Goal: Information Seeking & Learning: Find specific page/section

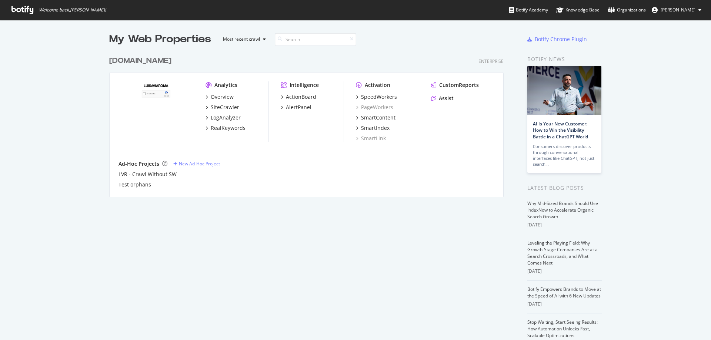
scroll to position [334, 698]
click at [152, 63] on div "[DOMAIN_NAME]" at bounding box center [140, 61] width 62 height 11
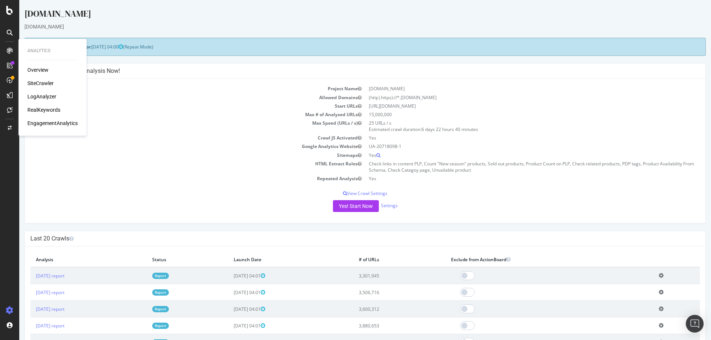
click at [46, 100] on div "LogAnalyzer" at bounding box center [41, 96] width 29 height 7
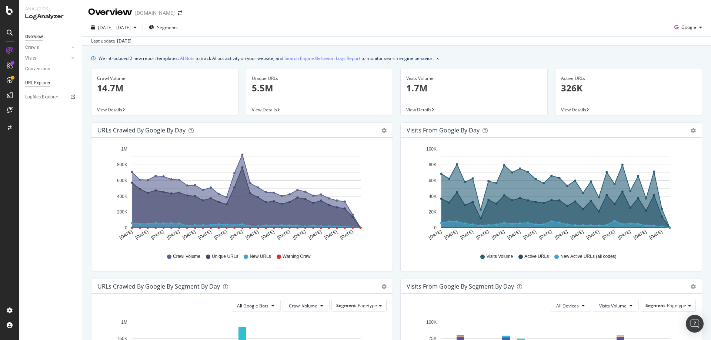
click at [42, 81] on div "URL Explorer" at bounding box center [37, 83] width 25 height 8
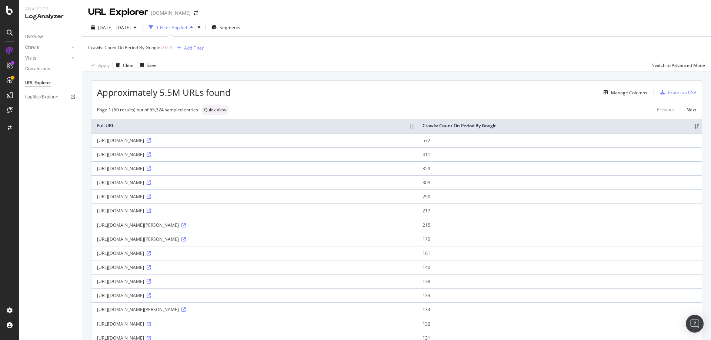
click at [183, 48] on div "button" at bounding box center [179, 48] width 10 height 4
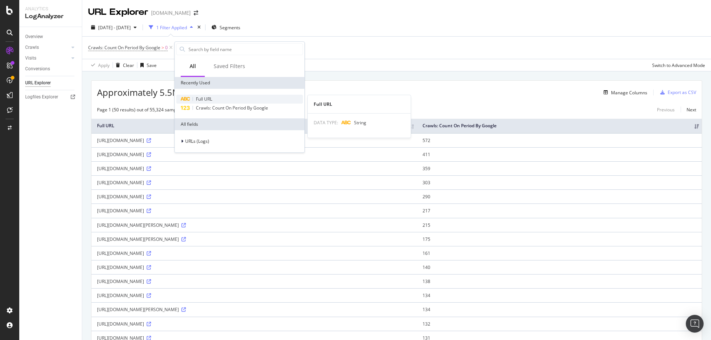
click at [204, 98] on span "Full URL" at bounding box center [204, 99] width 16 height 6
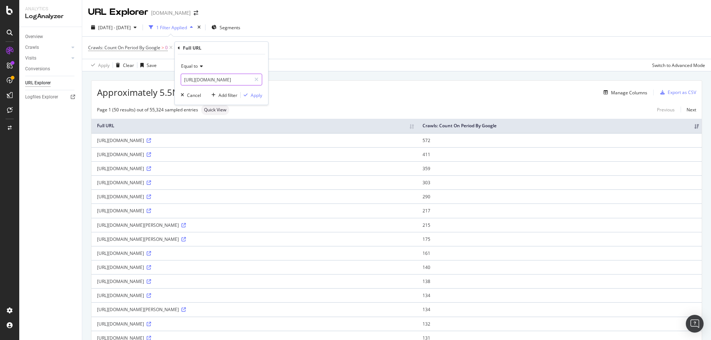
click at [221, 79] on input "[URL][DOMAIN_NAME]" at bounding box center [216, 80] width 70 height 12
click at [199, 68] on icon at bounding box center [200, 66] width 5 height 4
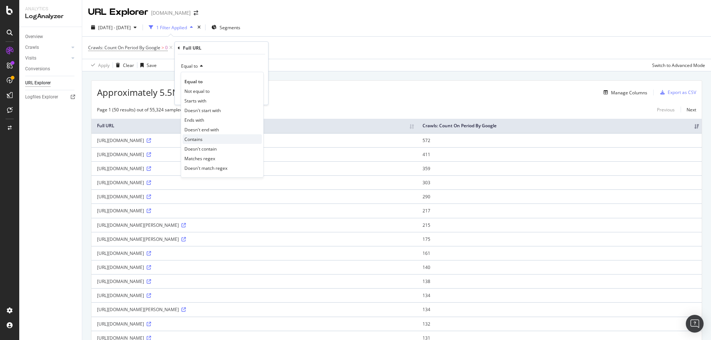
click at [202, 139] on span "Contains" at bounding box center [193, 139] width 18 height 6
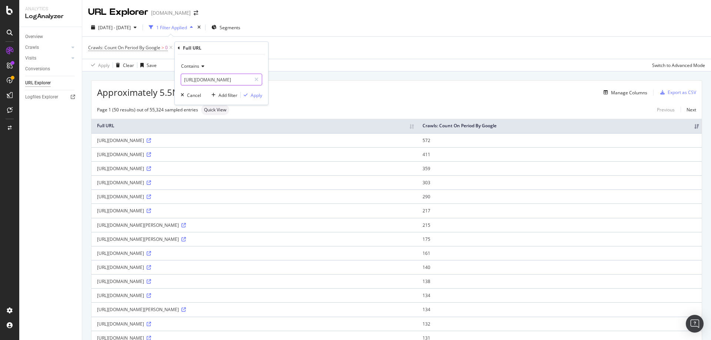
click at [210, 80] on input "[URL][DOMAIN_NAME]" at bounding box center [216, 80] width 70 height 12
type input "magazine"
click at [251, 98] on div "Apply" at bounding box center [256, 95] width 11 height 6
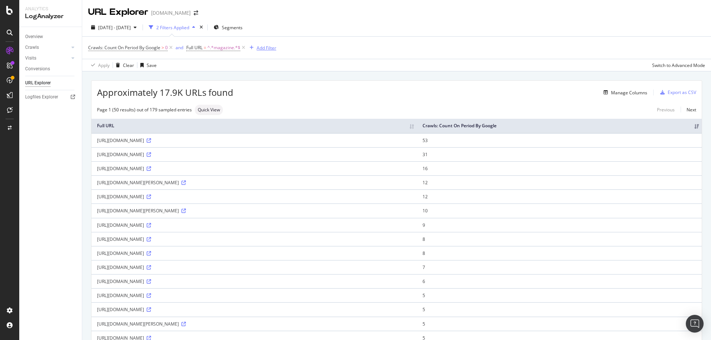
click at [270, 46] on div "Add Filter" at bounding box center [267, 48] width 20 height 6
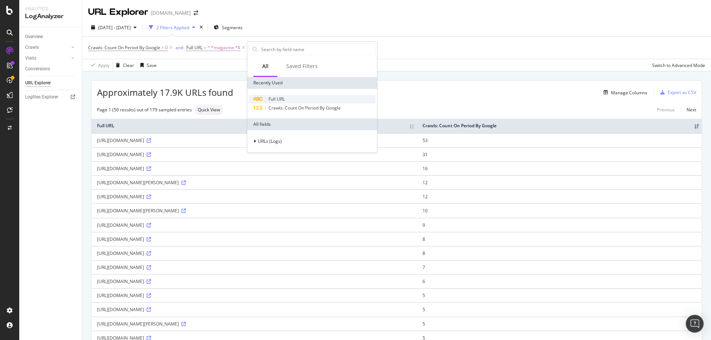
click at [276, 99] on span "Full URL" at bounding box center [277, 99] width 16 height 6
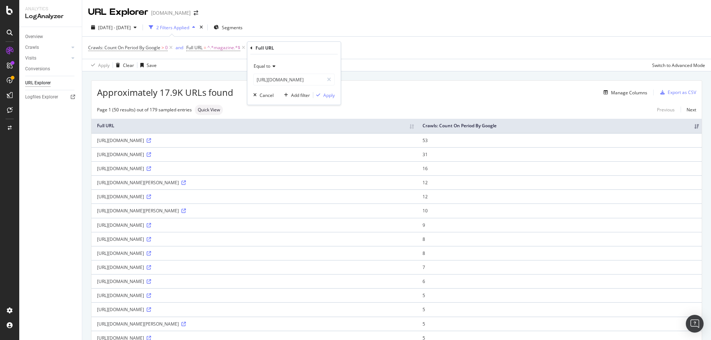
click at [271, 66] on icon at bounding box center [272, 66] width 5 height 4
click at [271, 119] on span "Ends with" at bounding box center [267, 120] width 20 height 6
click at [294, 80] on input "[URL][DOMAIN_NAME]" at bounding box center [289, 80] width 70 height 12
type input "/"
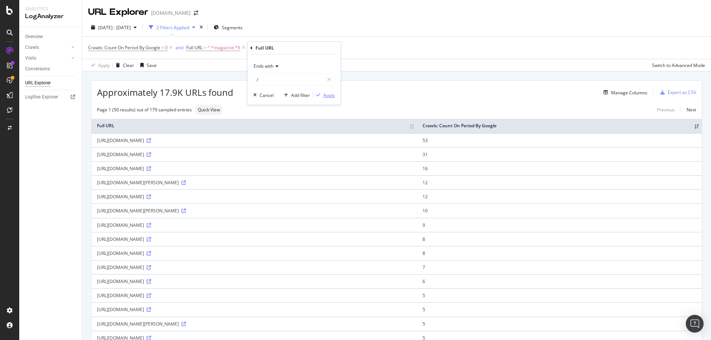
click at [323, 93] on div "Apply" at bounding box center [328, 95] width 11 height 6
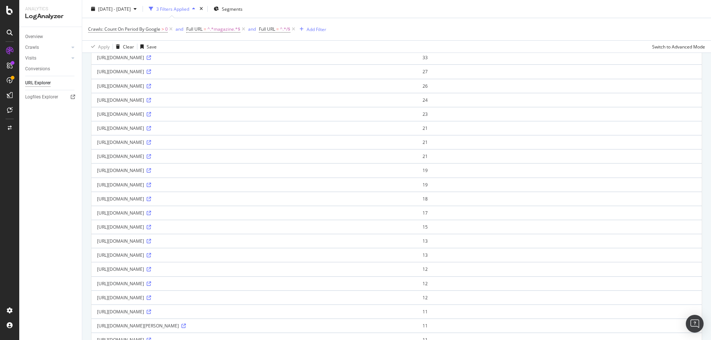
scroll to position [148, 0]
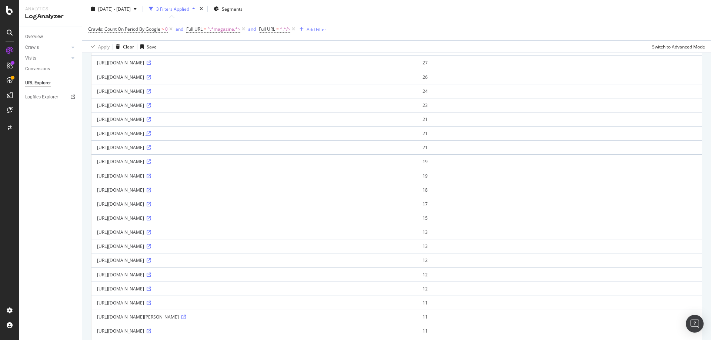
click at [151, 136] on icon at bounding box center [149, 133] width 4 height 4
